Goal: Information Seeking & Learning: Understand process/instructions

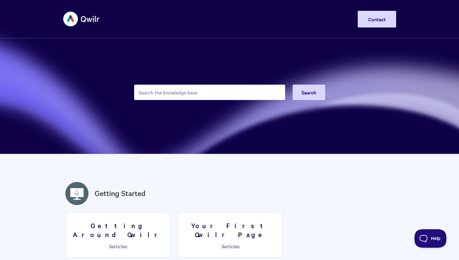
click at [238, 94] on input "Search the knowledge base" at bounding box center [209, 91] width 151 height 15
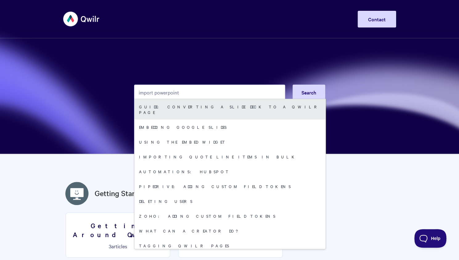
type input "import powerpoint"
click at [227, 107] on link "Guide: Converting a Slide Deck to a Qwilr Page" at bounding box center [229, 109] width 191 height 20
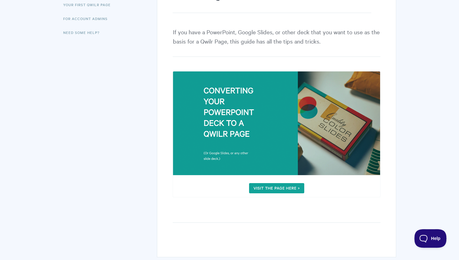
scroll to position [123, 0]
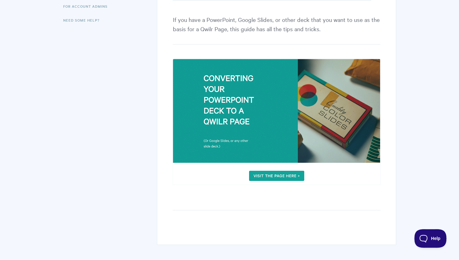
click at [276, 174] on img at bounding box center [277, 122] width 208 height 126
